Goal: Task Accomplishment & Management: Manage account settings

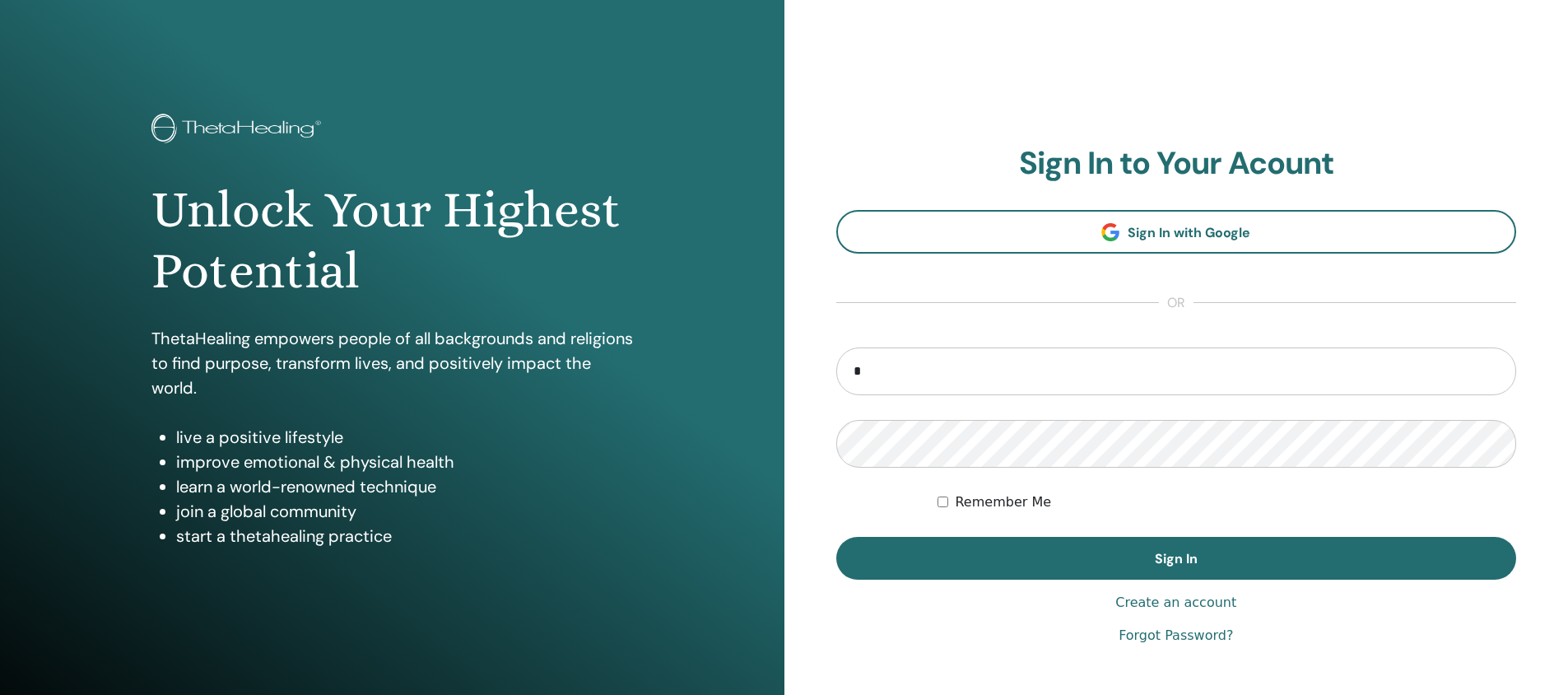
type input "**********"
click at [836, 537] on button "Sign In" at bounding box center [1176, 558] width 681 height 42
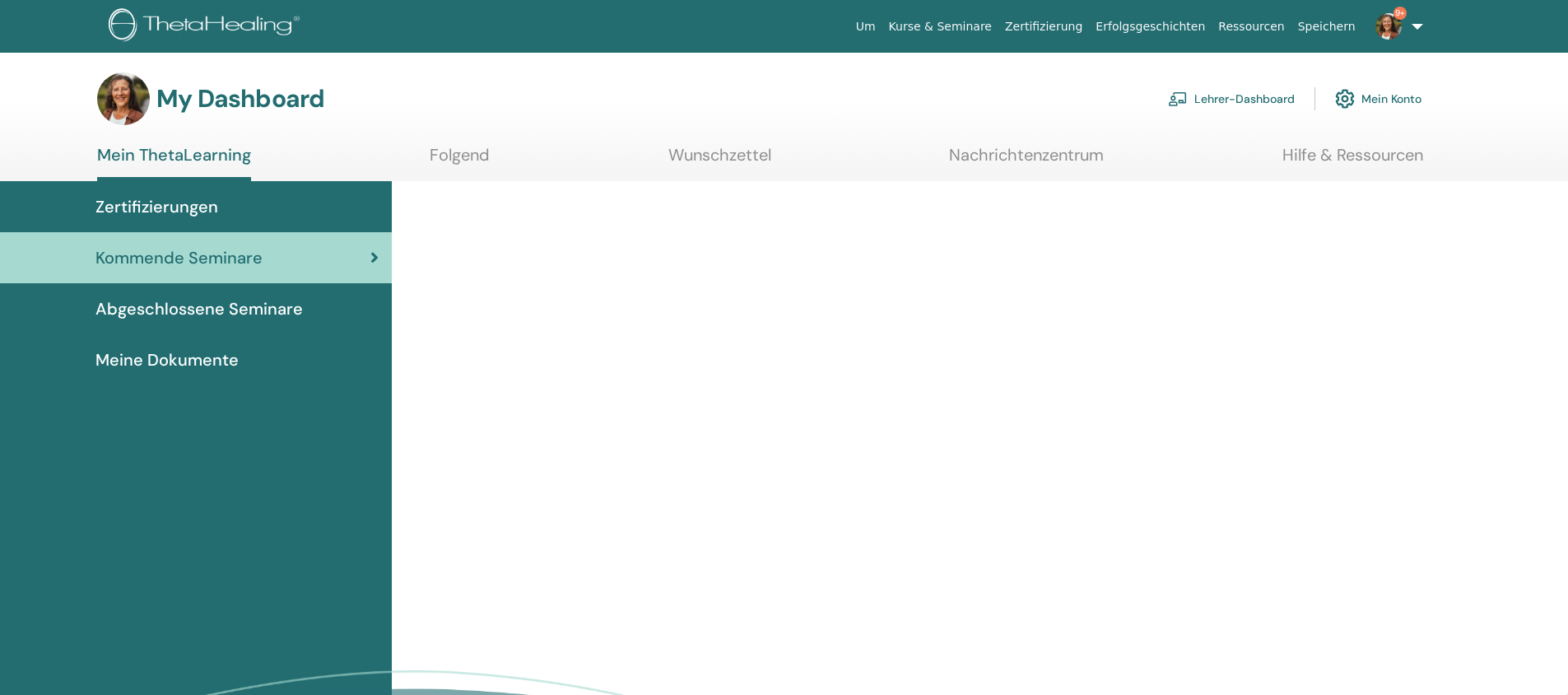
click at [1189, 97] on link "Lehrer-Dashboard" at bounding box center [1232, 98] width 127 height 36
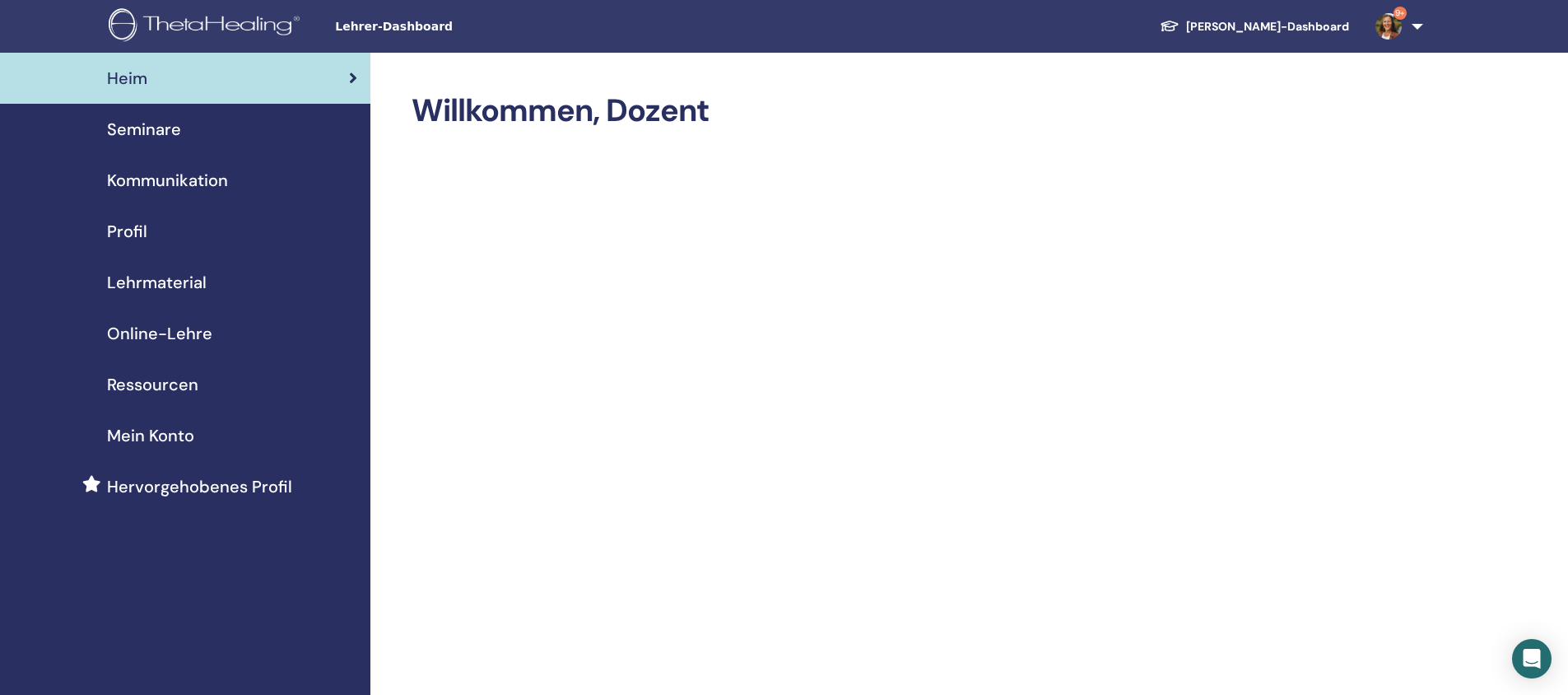
click at [173, 131] on span "Seminare" at bounding box center [143, 129] width 74 height 25
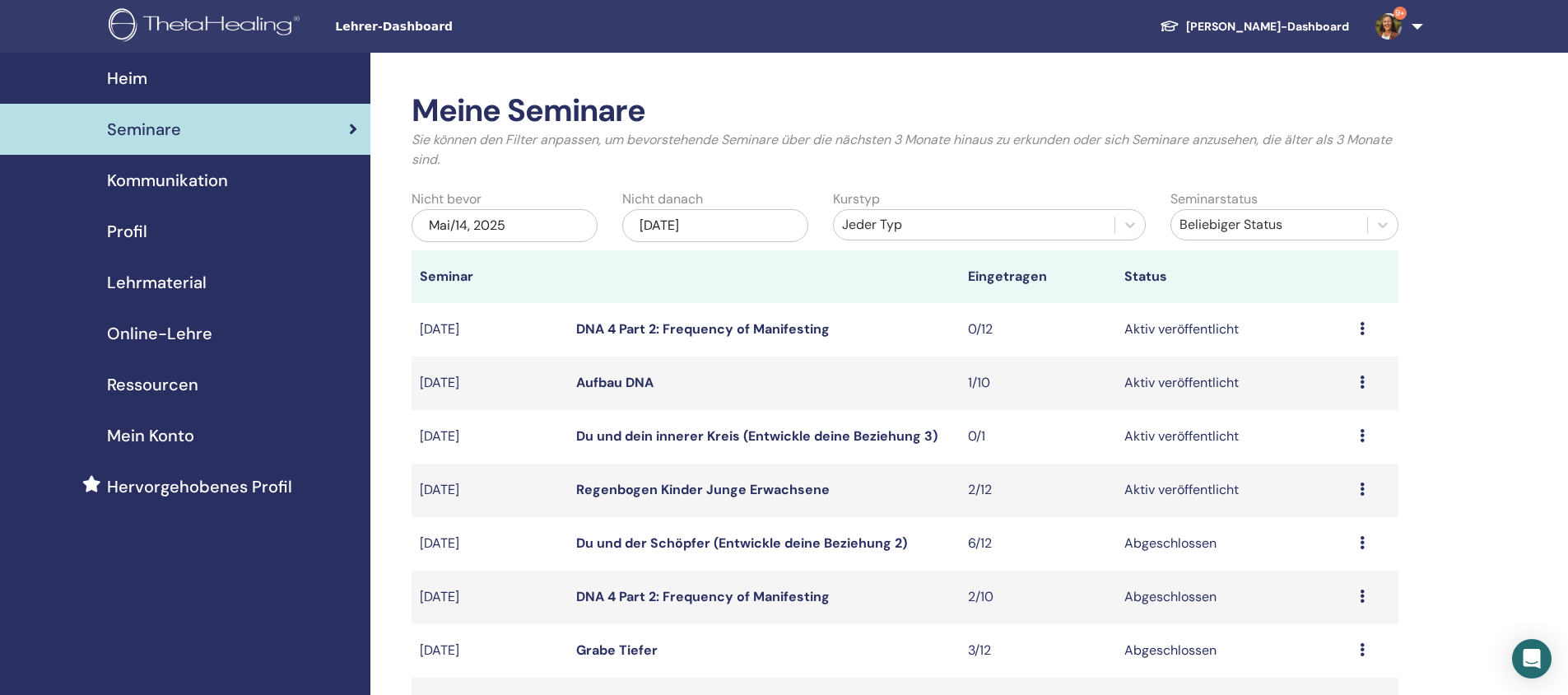
click at [1362, 490] on icon at bounding box center [1363, 490] width 5 height 14
click at [1315, 552] on link "Teilnehmer" at bounding box center [1317, 553] width 67 height 17
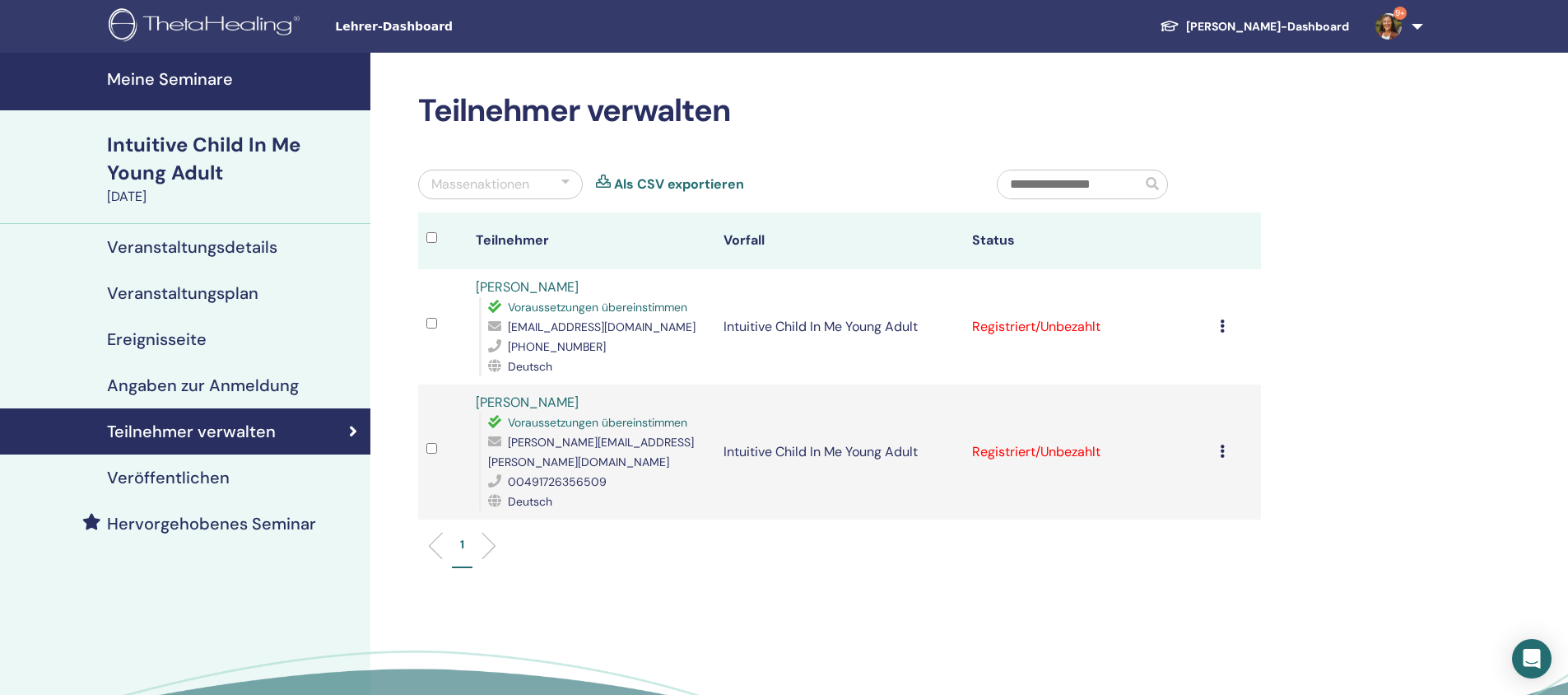
click at [1225, 326] on icon at bounding box center [1223, 327] width 5 height 14
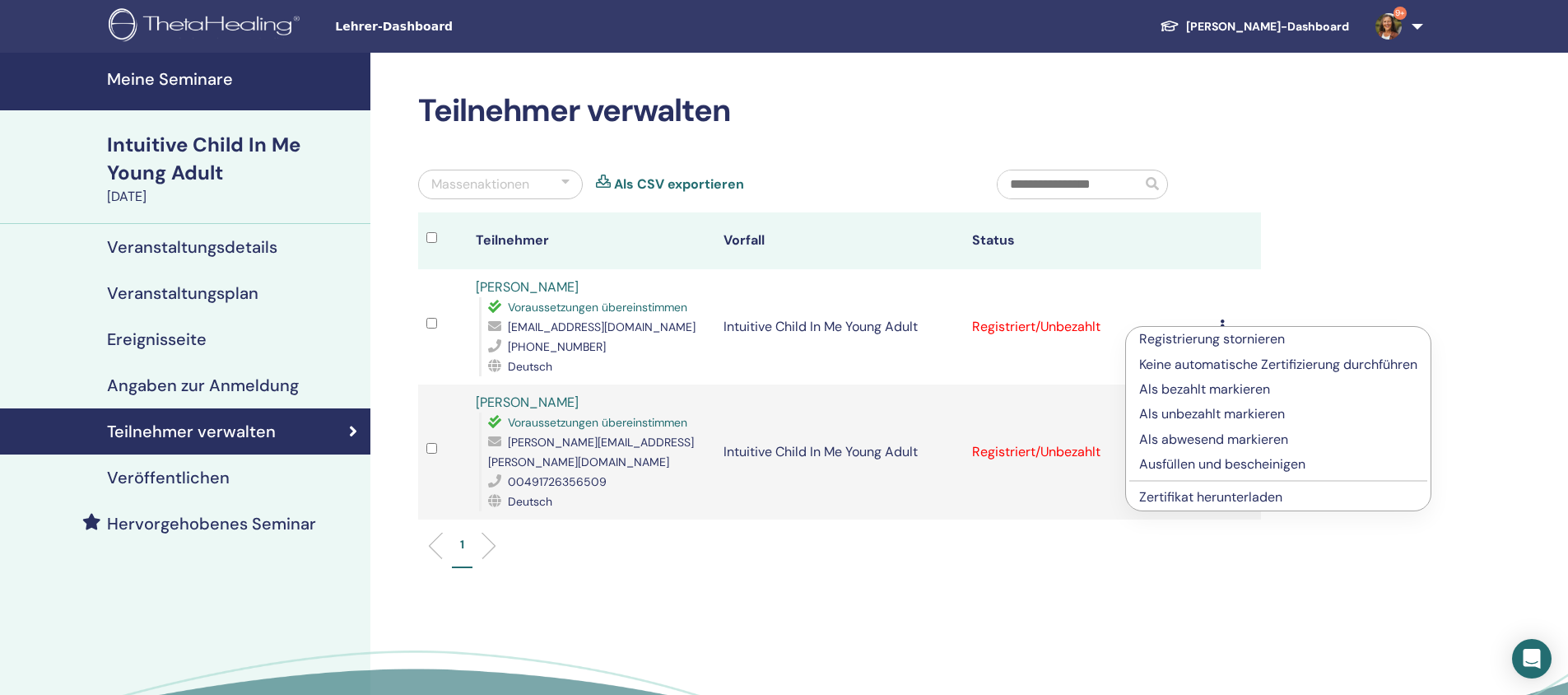
click at [1178, 465] on p "Ausfüllen und bescheinigen" at bounding box center [1279, 464] width 278 height 20
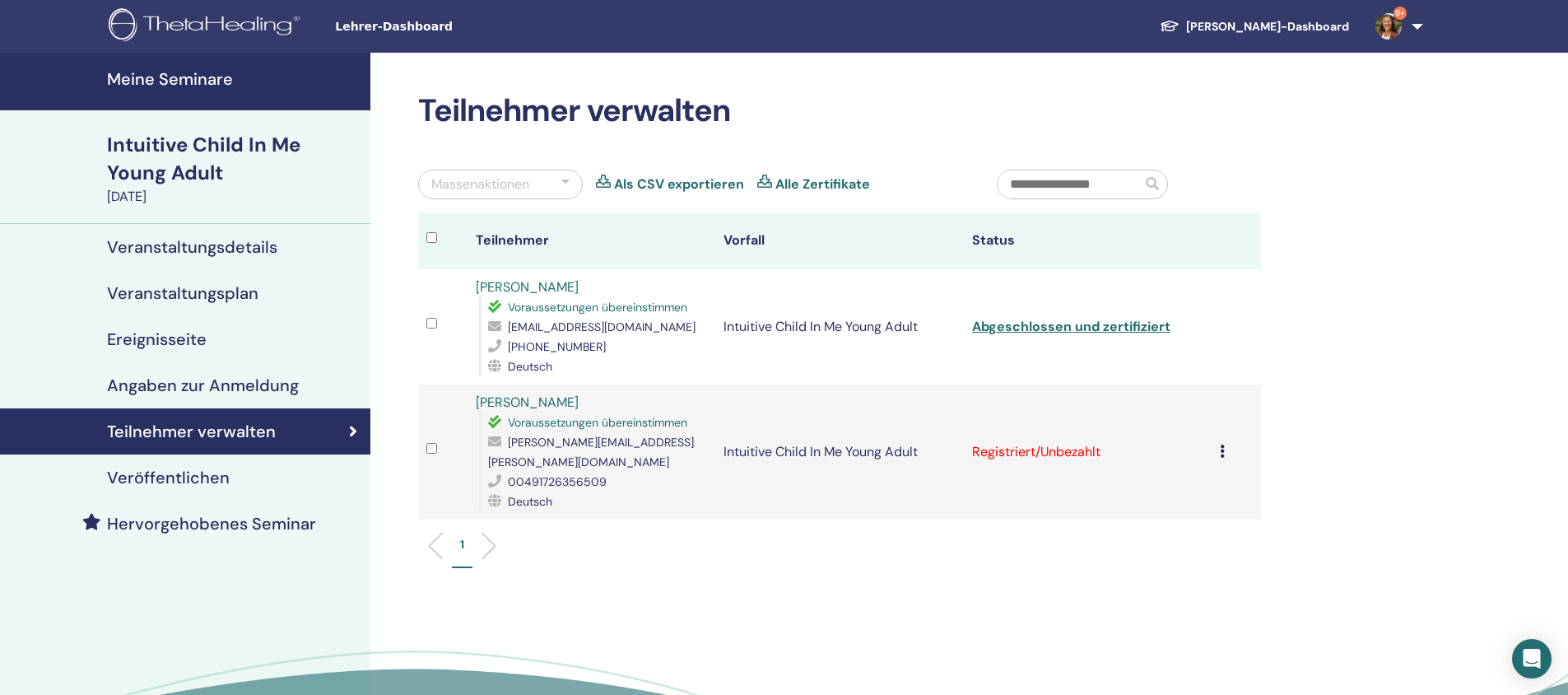
click at [1224, 445] on icon at bounding box center [1223, 451] width 5 height 14
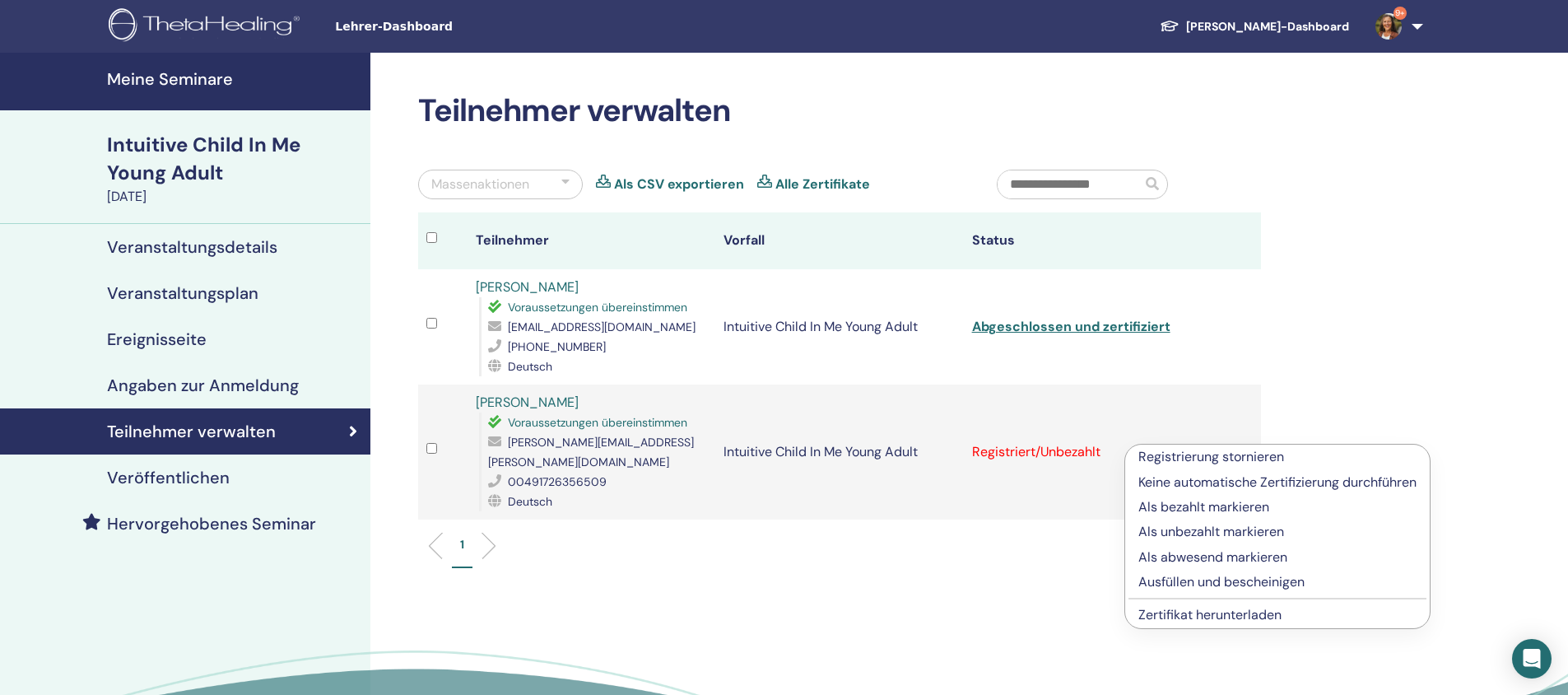
click at [1188, 580] on p "Ausfüllen und bescheinigen" at bounding box center [1278, 582] width 278 height 20
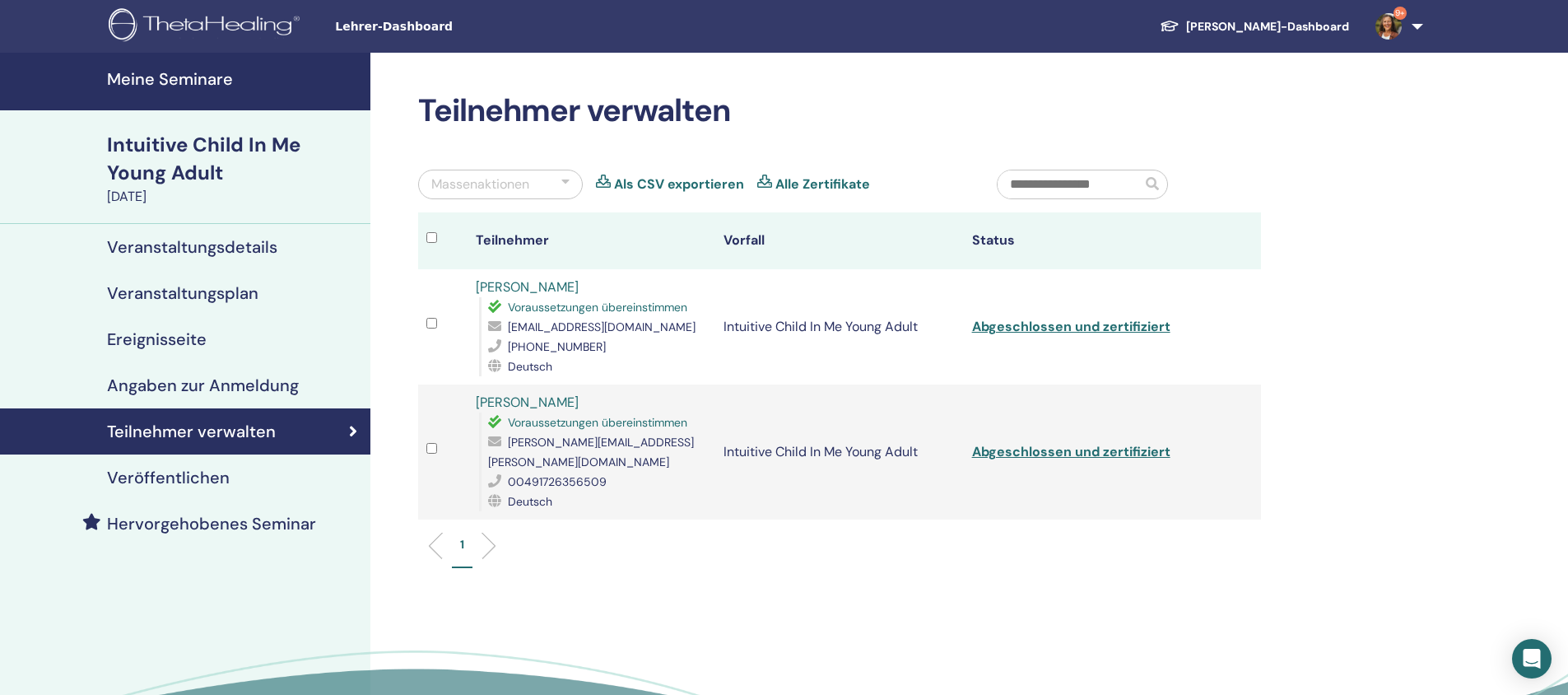
click at [1390, 30] on img at bounding box center [1388, 26] width 26 height 26
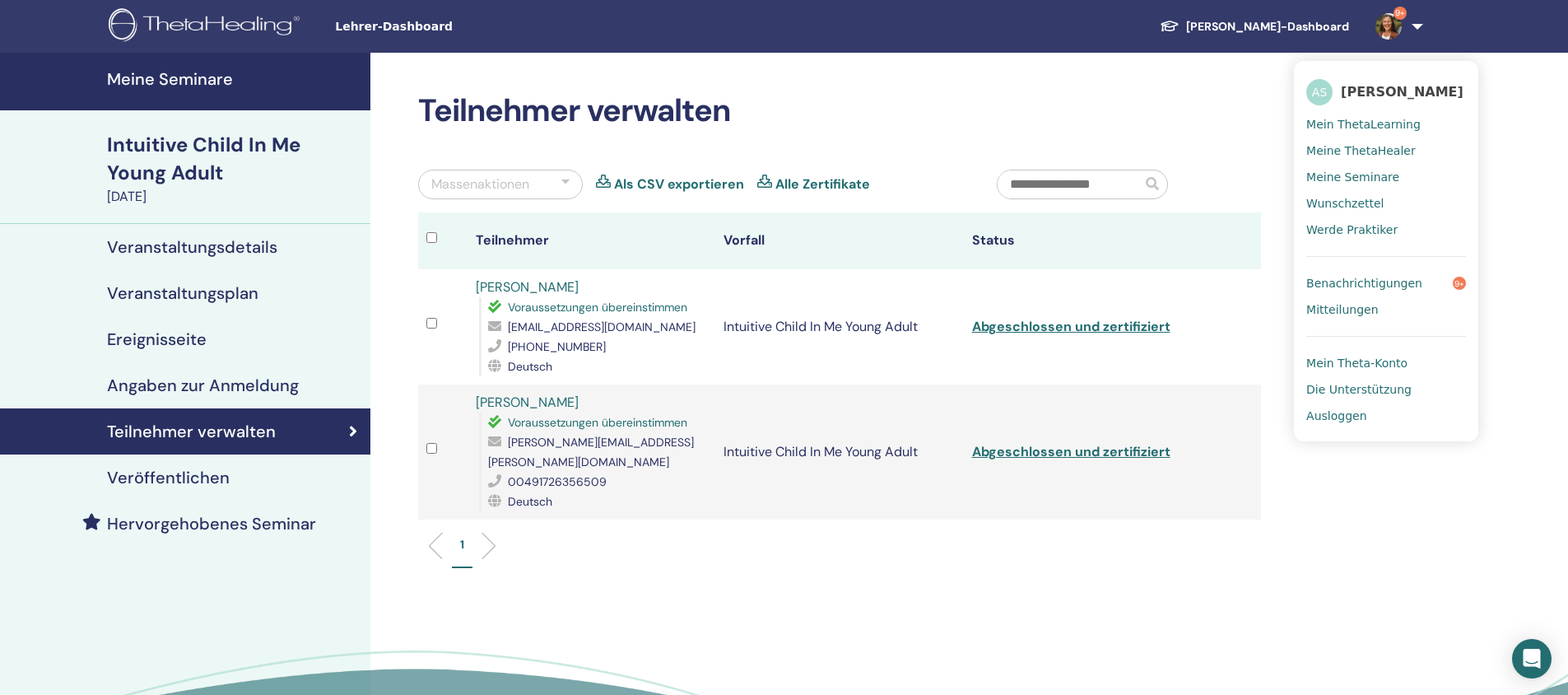
click at [1348, 416] on span "Ausloggen" at bounding box center [1336, 416] width 60 height 14
